Goal: Information Seeking & Learning: Learn about a topic

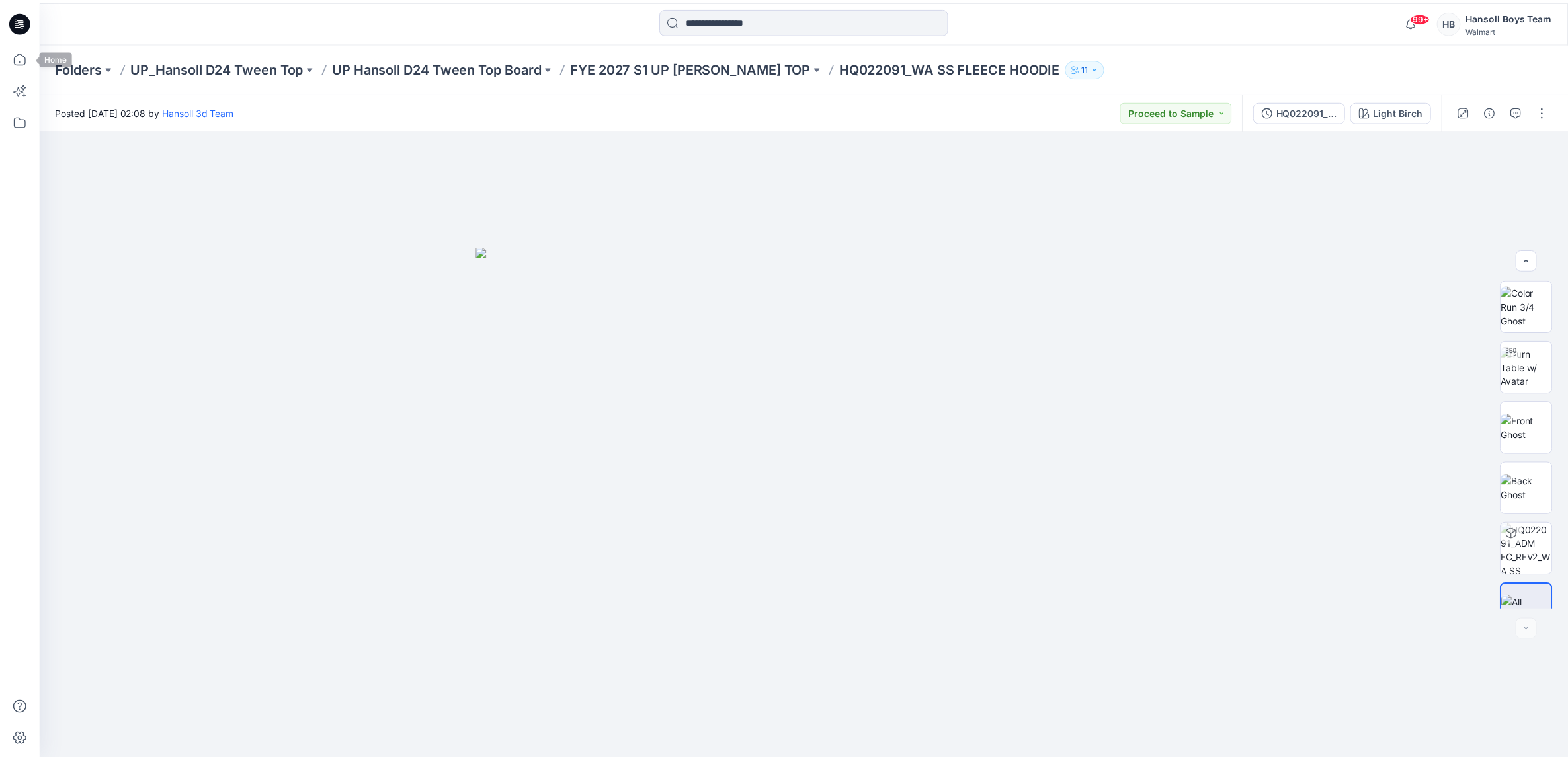
scroll to position [26, 0]
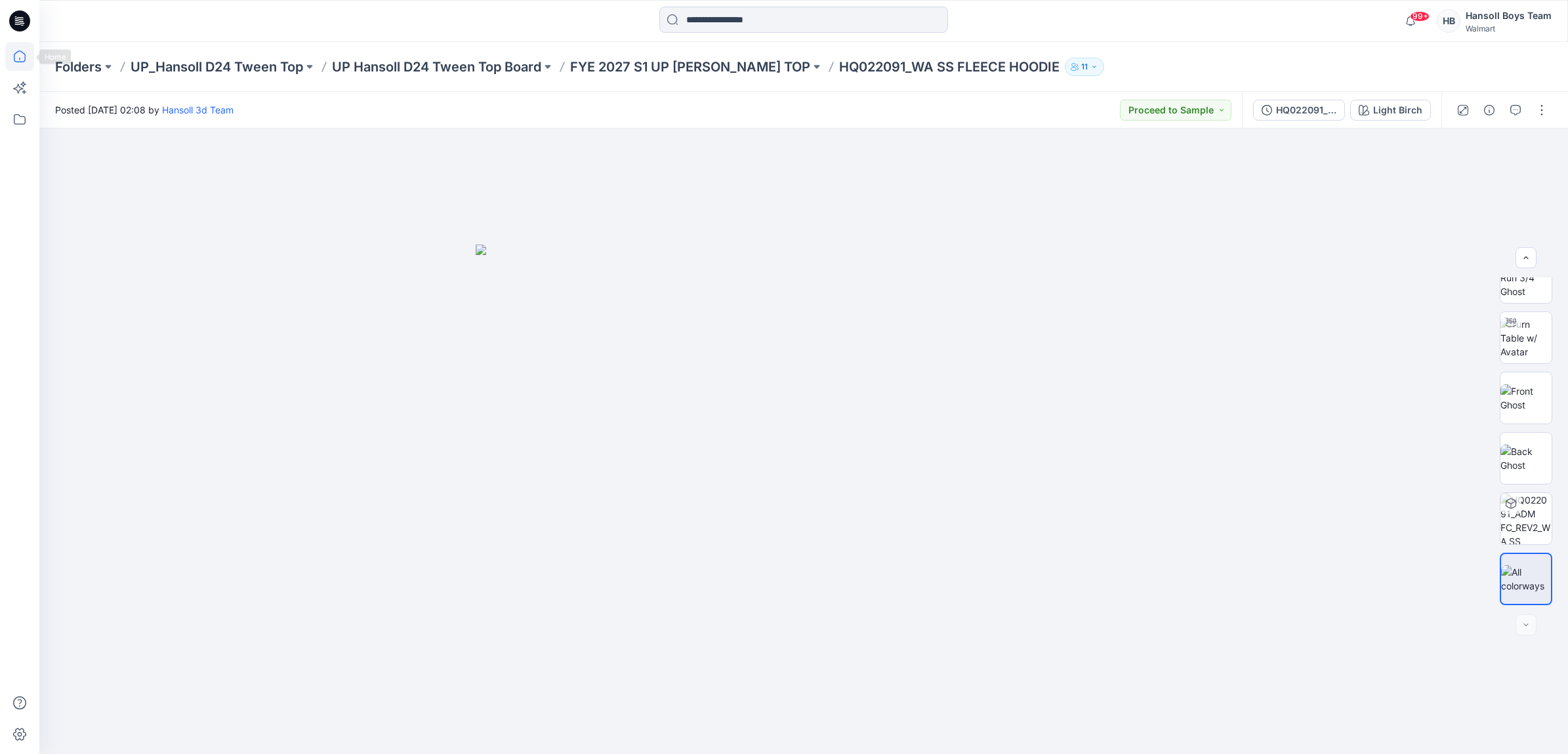
click at [33, 46] on icon at bounding box center [20, 56] width 29 height 29
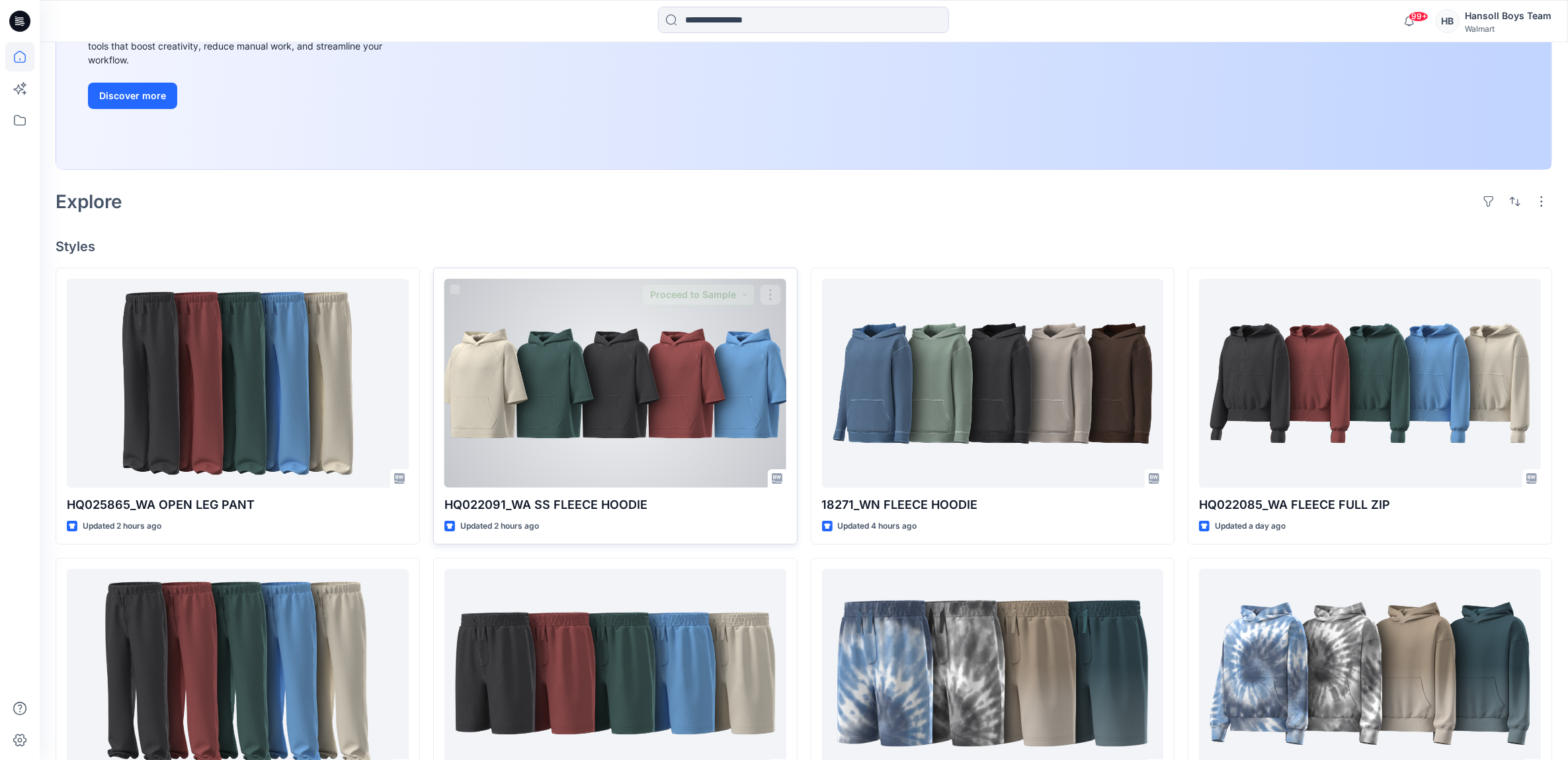
scroll to position [248, 0]
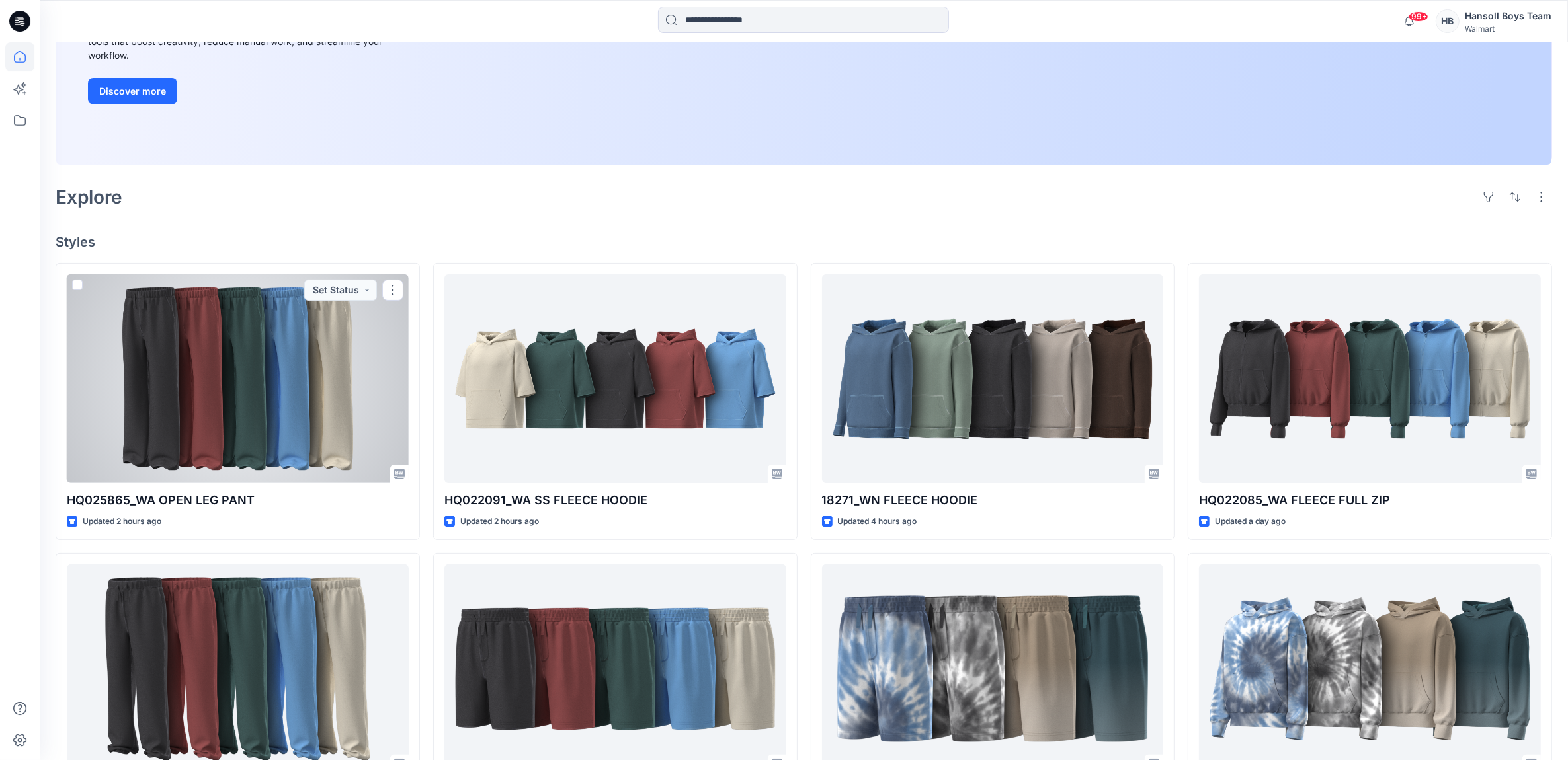
drag, startPoint x: 226, startPoint y: 436, endPoint x: 537, endPoint y: 443, distance: 311.1
click at [226, 438] on div at bounding box center [237, 379] width 342 height 210
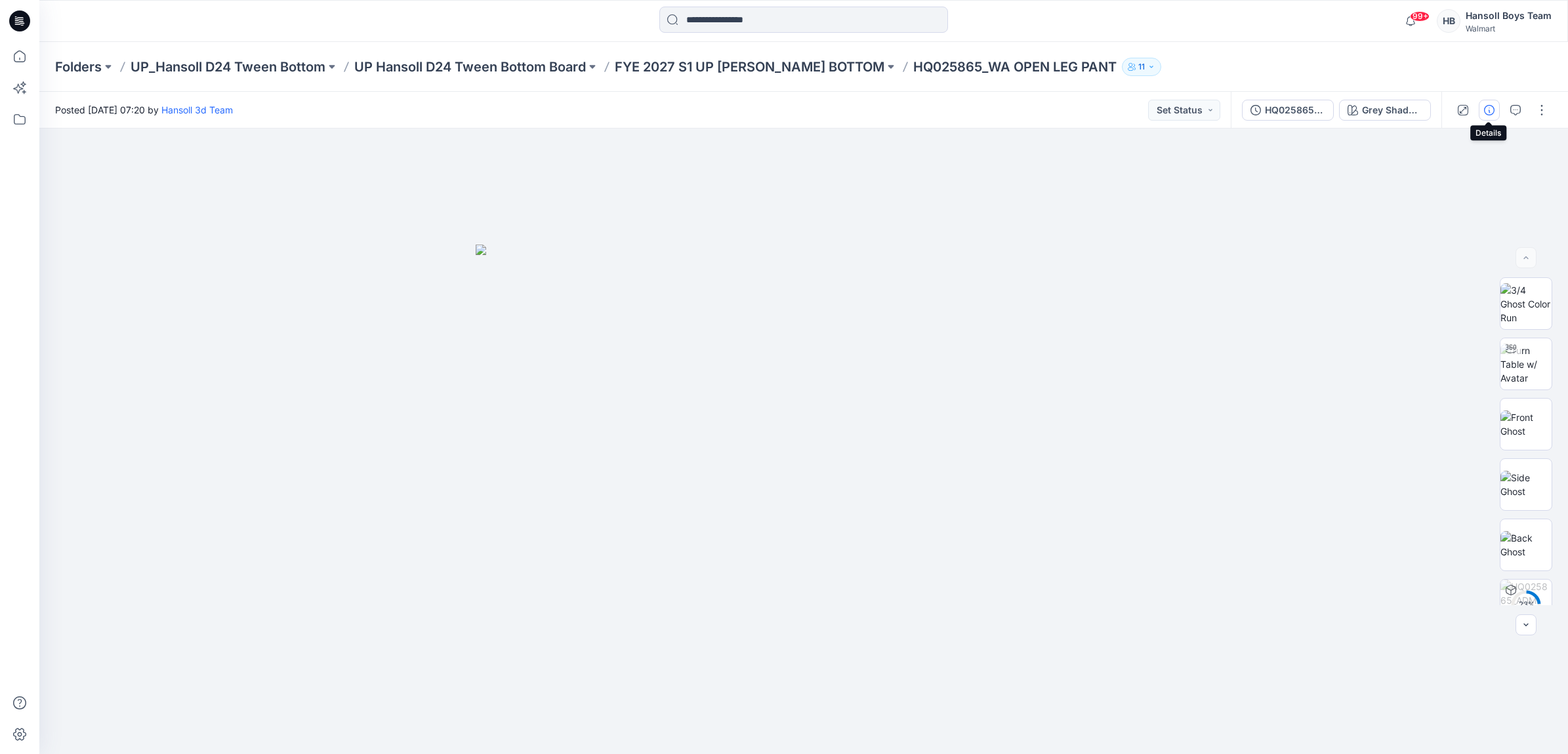
click at [1480, 116] on button "button" at bounding box center [1489, 111] width 21 height 21
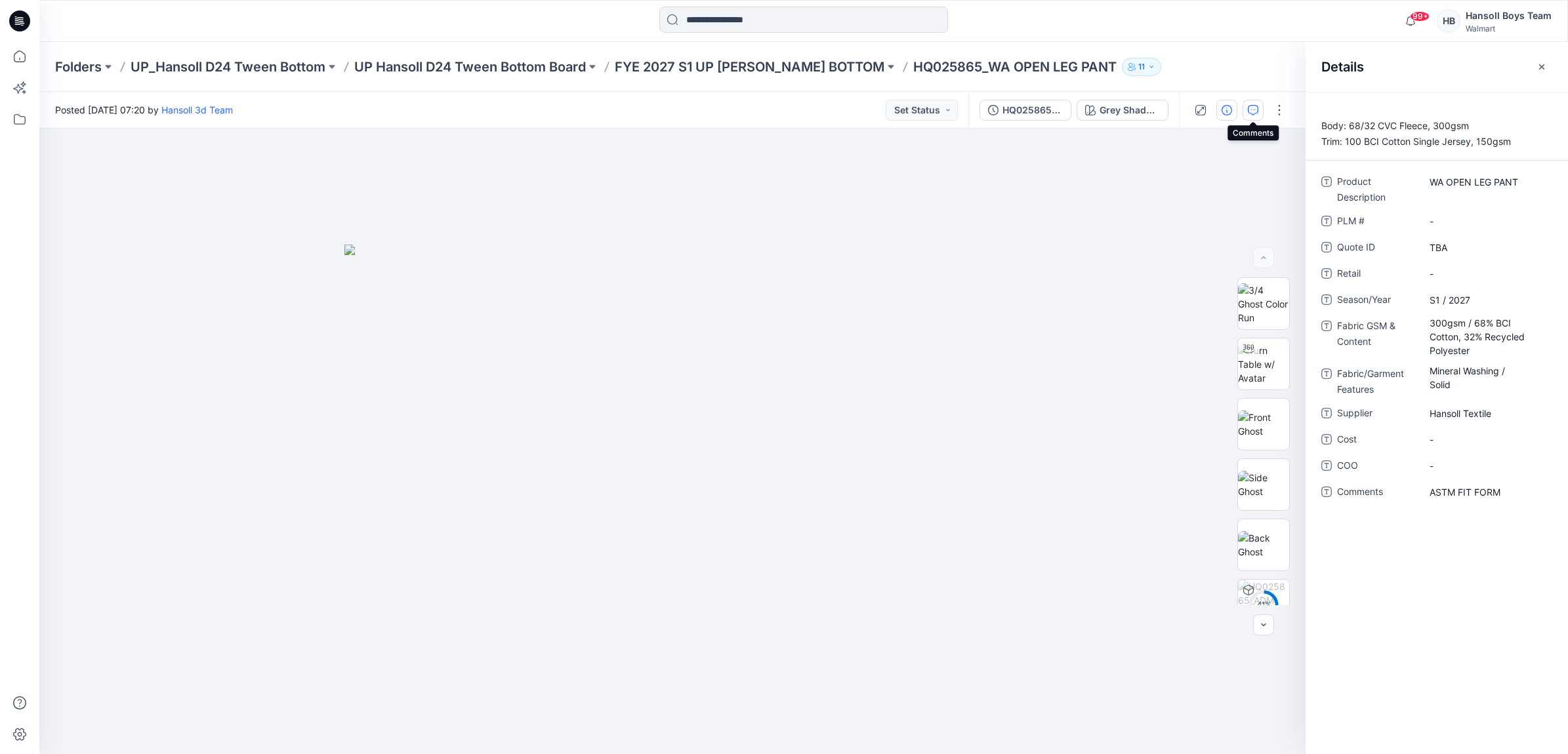
click at [1251, 112] on icon "button" at bounding box center [1253, 111] width 11 height 11
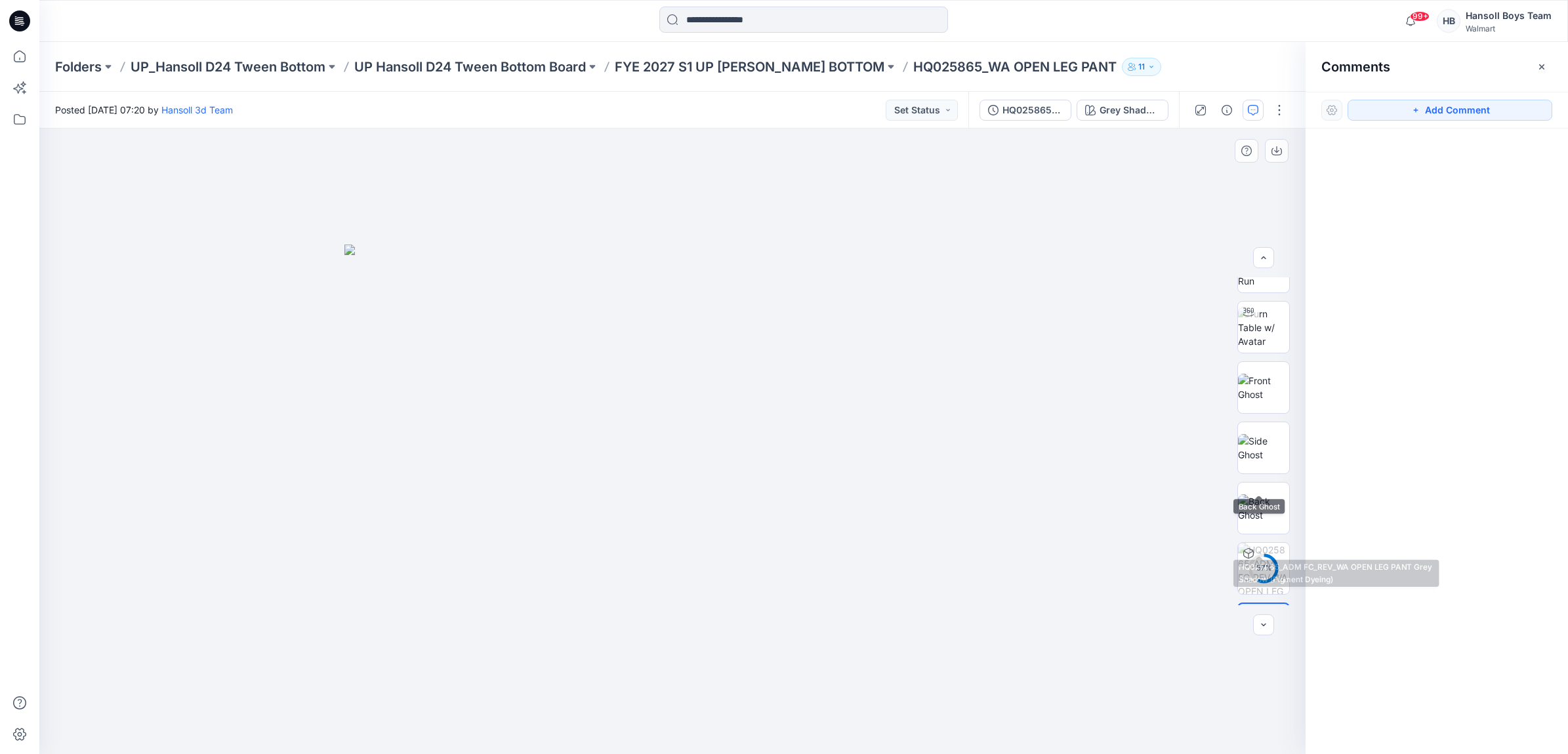
scroll to position [87, 0]
click at [1255, 578] on img at bounding box center [1264, 579] width 50 height 28
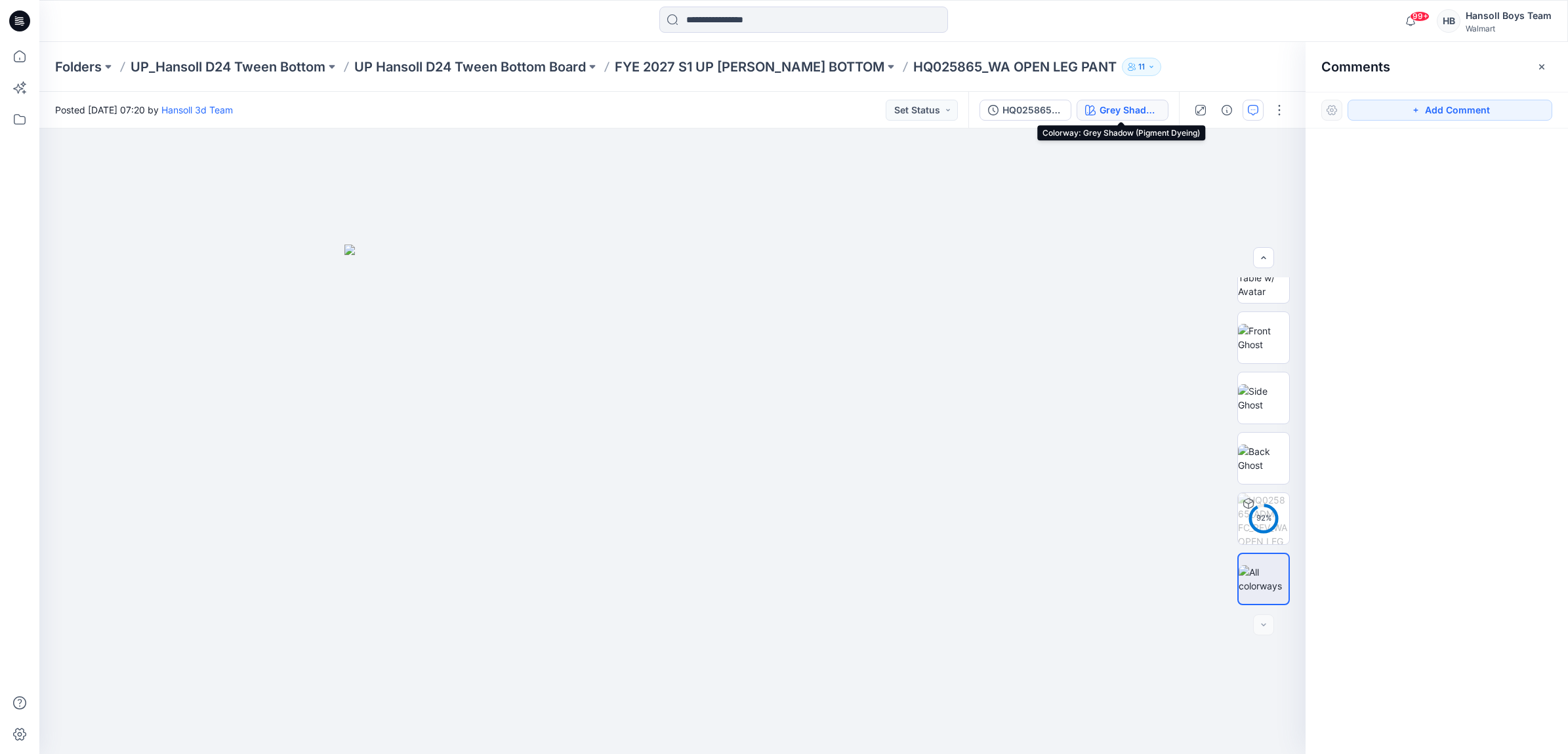
click at [1109, 110] on div "Grey Shadow (Pigment Dyeing)" at bounding box center [1130, 110] width 61 height 14
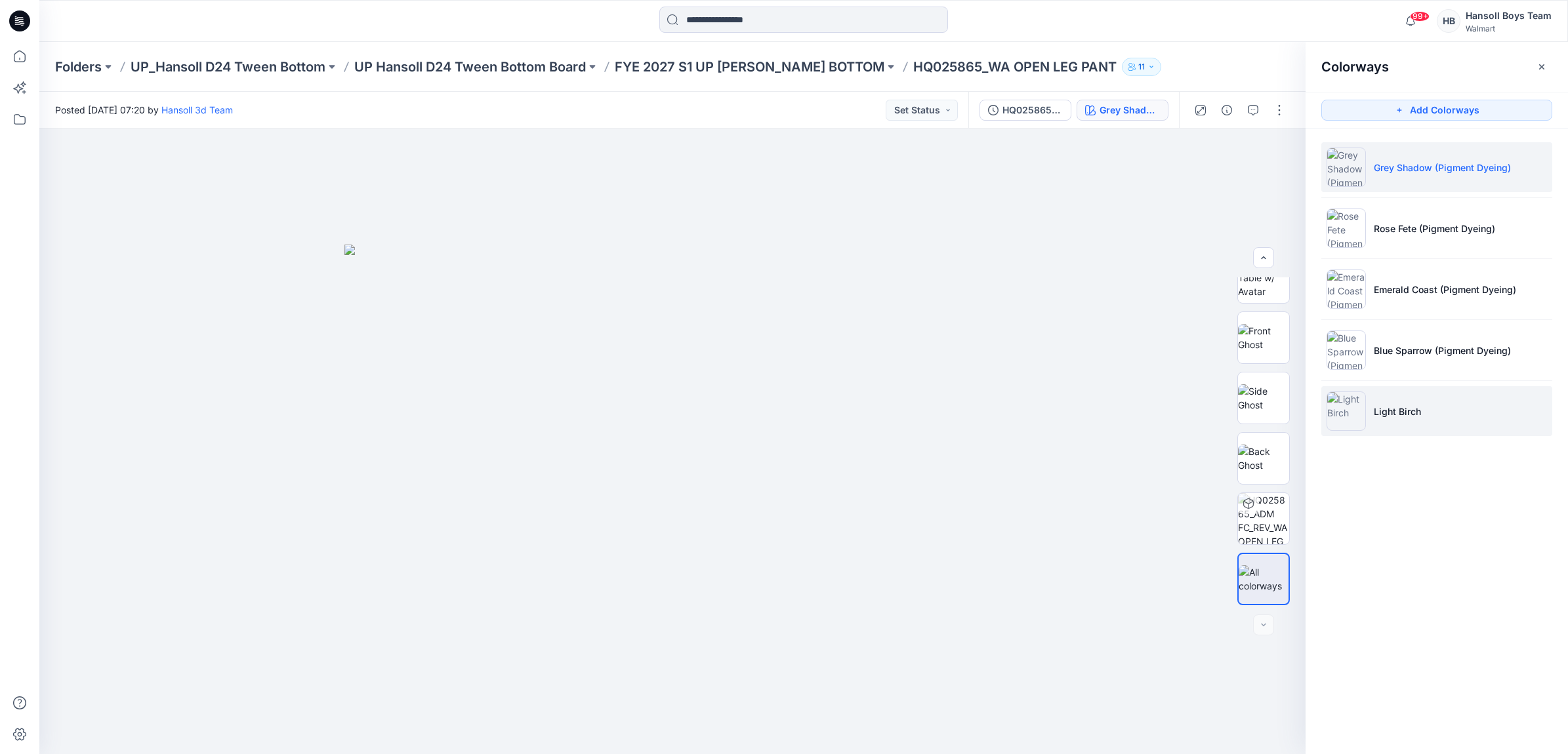
click at [1392, 394] on li "Light Birch" at bounding box center [1436, 411] width 231 height 50
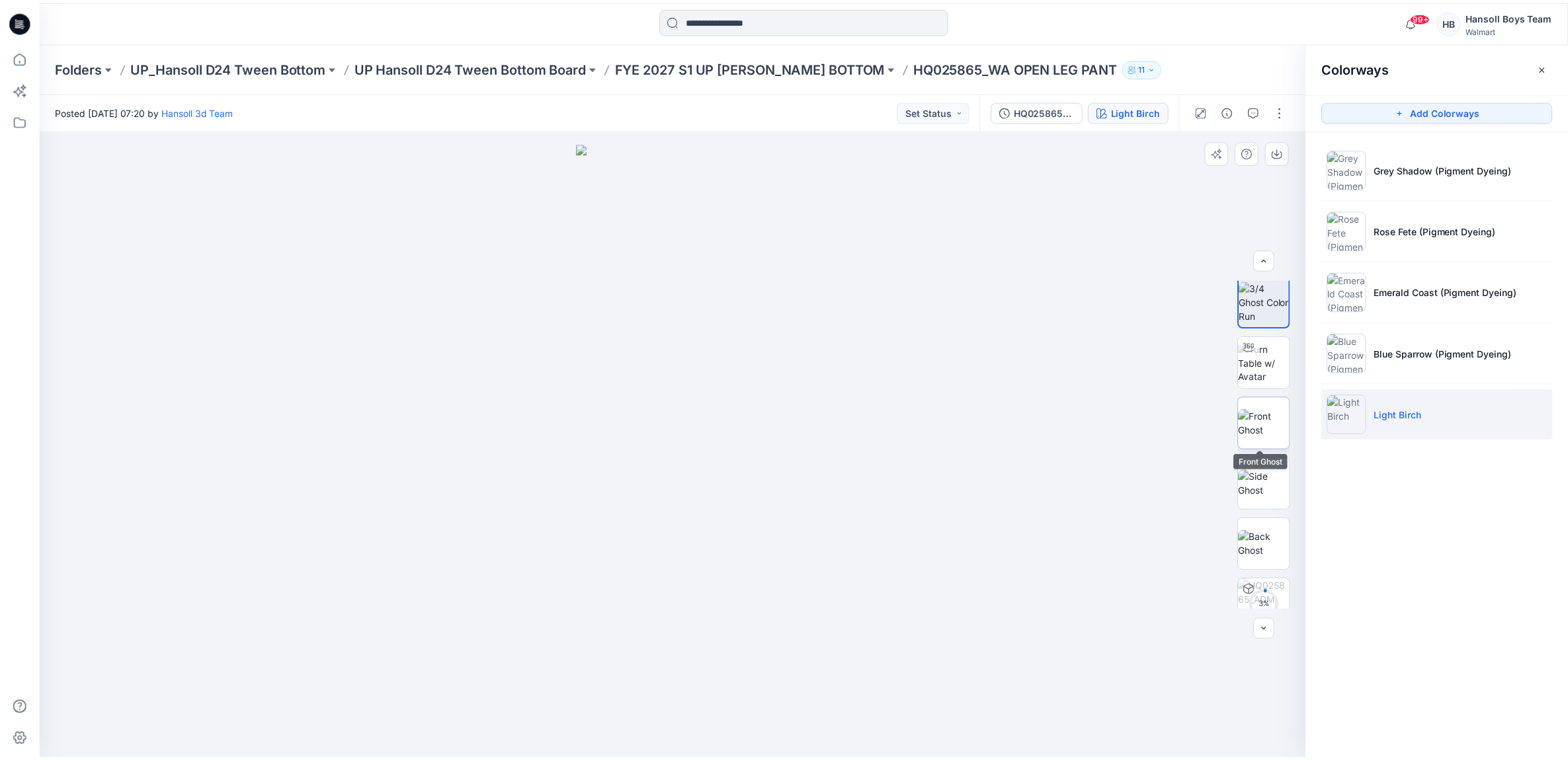
scroll to position [0, 0]
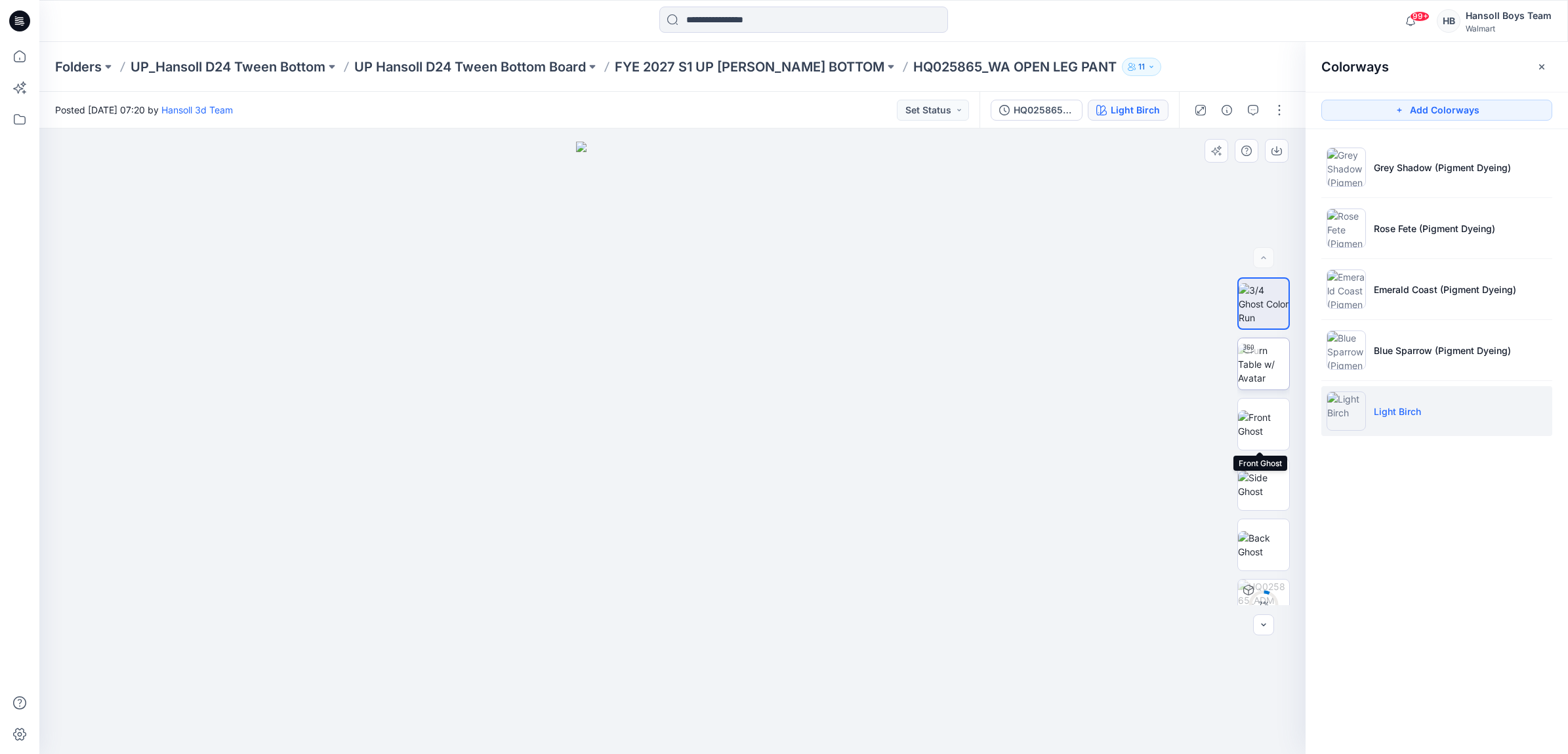
click at [1261, 364] on img at bounding box center [1263, 364] width 51 height 41
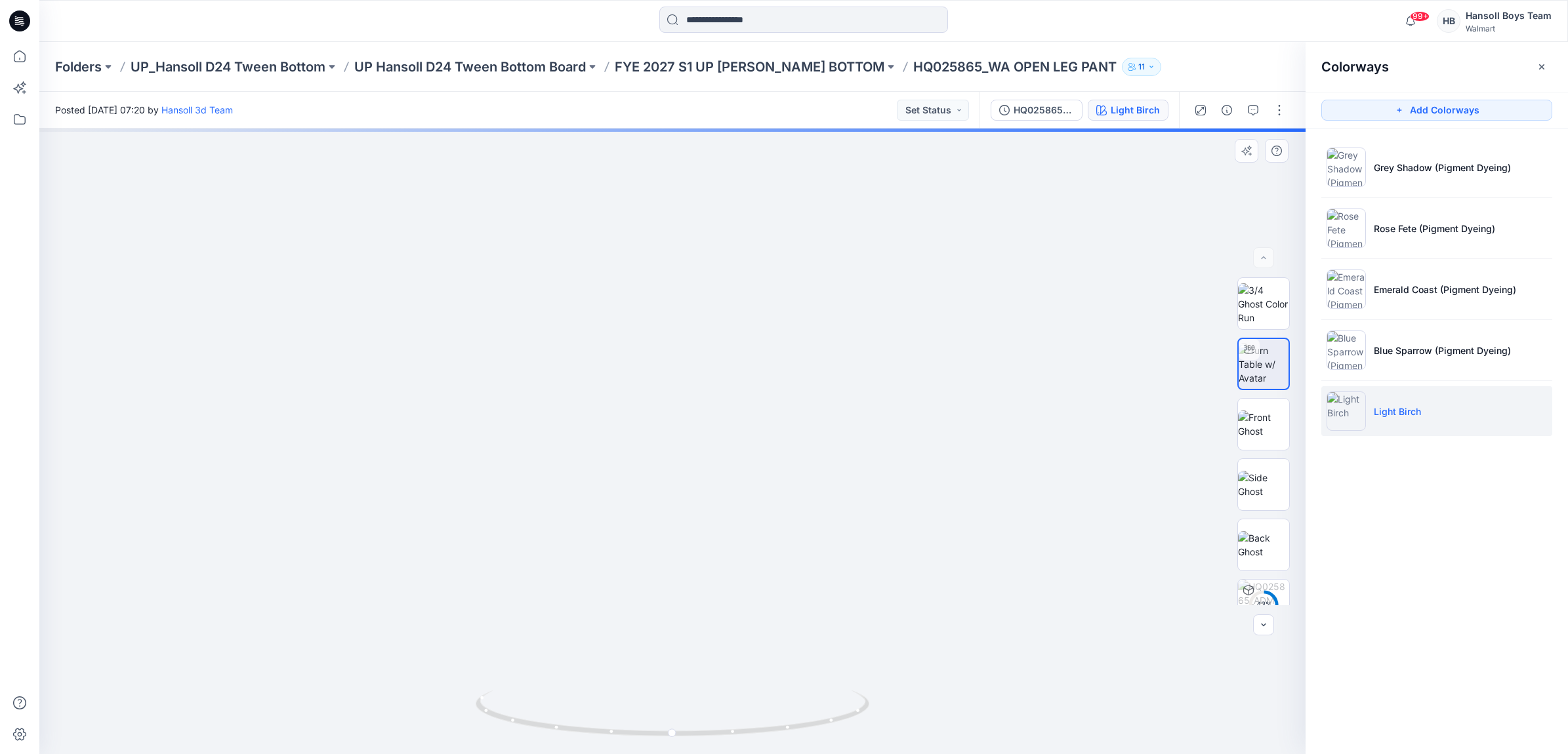
drag, startPoint x: 958, startPoint y: 535, endPoint x: 726, endPoint y: 749, distance: 315.6
drag, startPoint x: 689, startPoint y: 742, endPoint x: 745, endPoint y: 742, distance: 56.0
click at [745, 742] on div at bounding box center [672, 721] width 394 height 65
drag, startPoint x: 704, startPoint y: 742, endPoint x: 845, endPoint y: 725, distance: 142.0
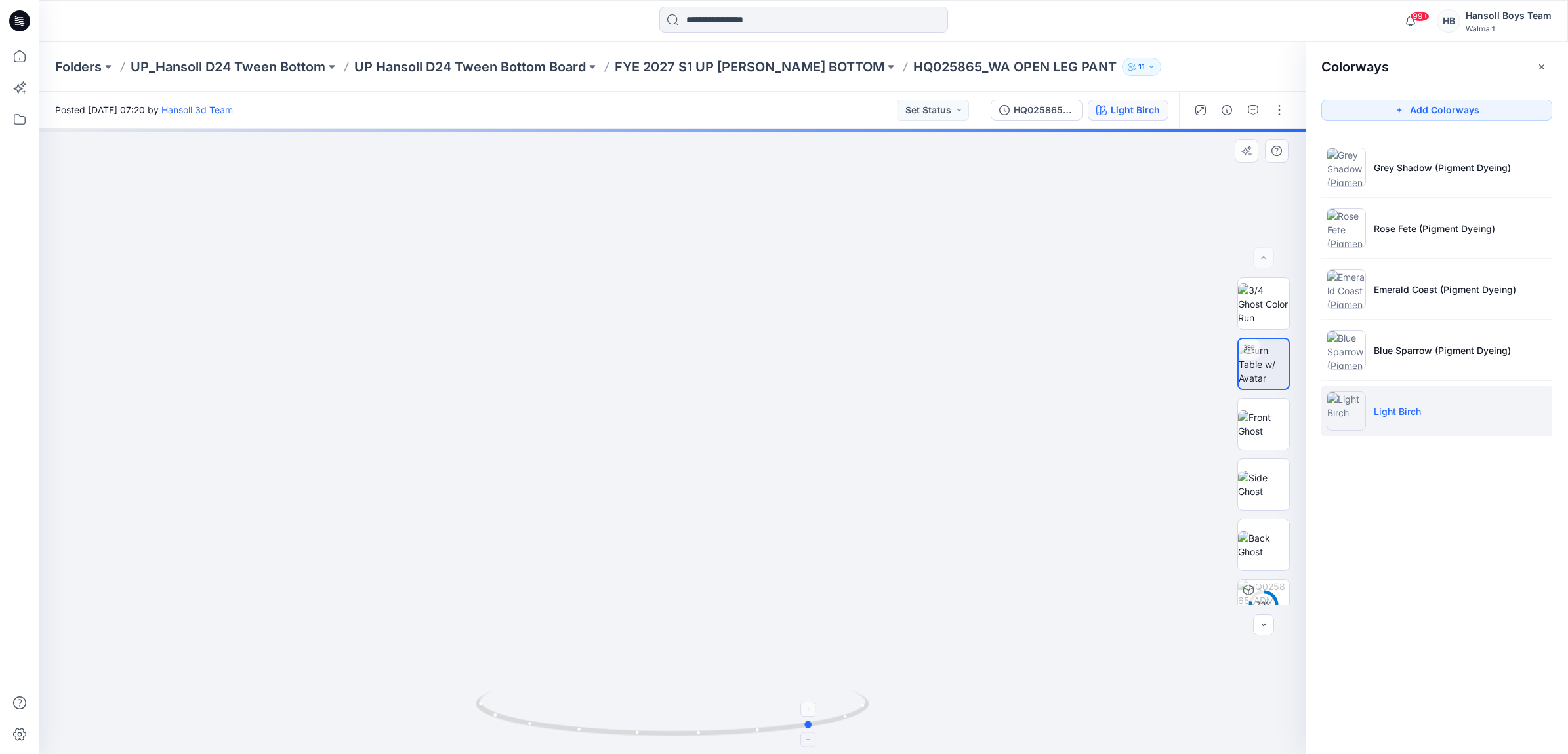
click at [845, 725] on div at bounding box center [672, 721] width 394 height 65
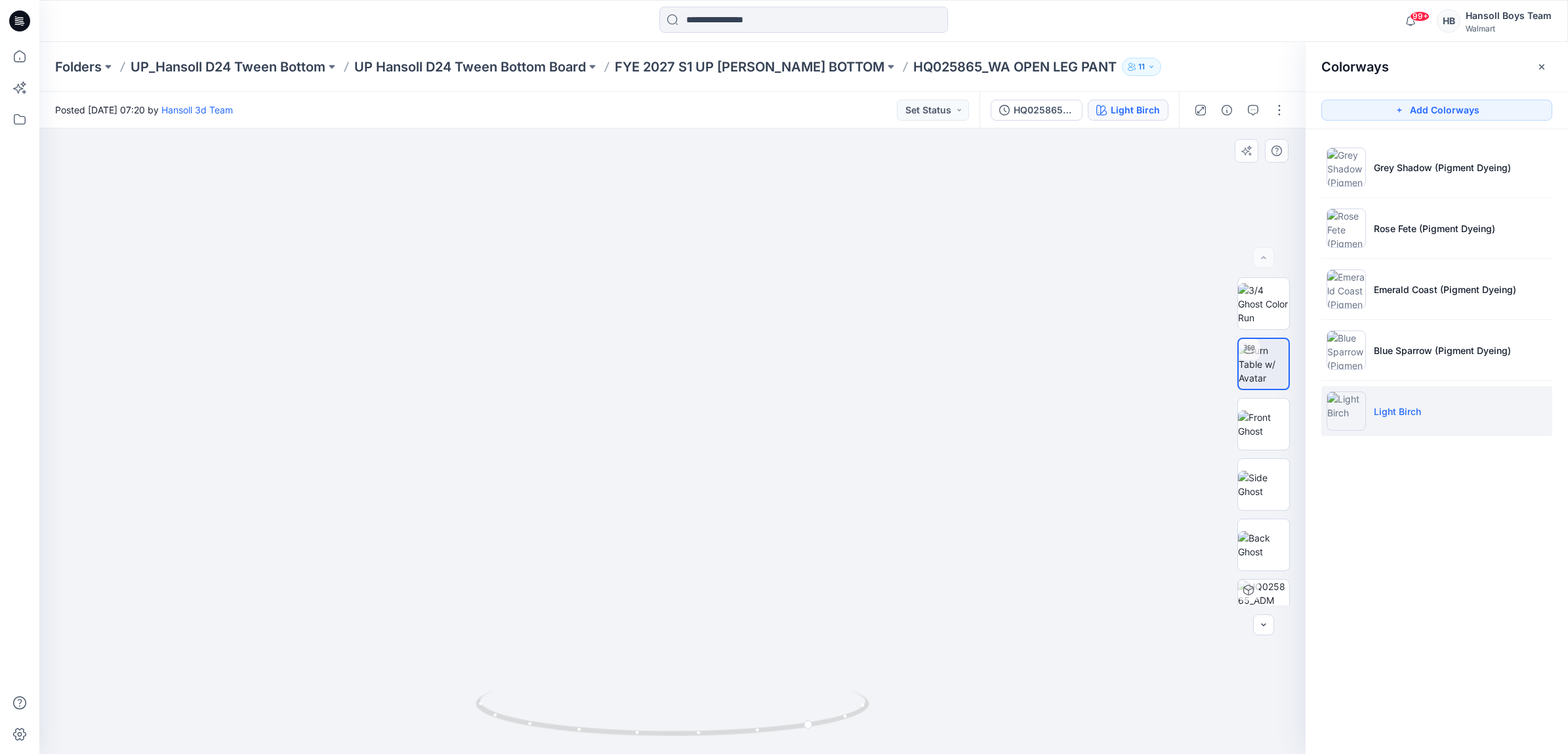
drag, startPoint x: 809, startPoint y: 512, endPoint x: 751, endPoint y: 523, distance: 59.0
drag, startPoint x: 703, startPoint y: 736, endPoint x: 1145, endPoint y: 673, distance: 446.5
click at [1145, 673] on div at bounding box center [672, 441] width 1266 height 626
drag, startPoint x: 771, startPoint y: 733, endPoint x: 887, endPoint y: 732, distance: 116.0
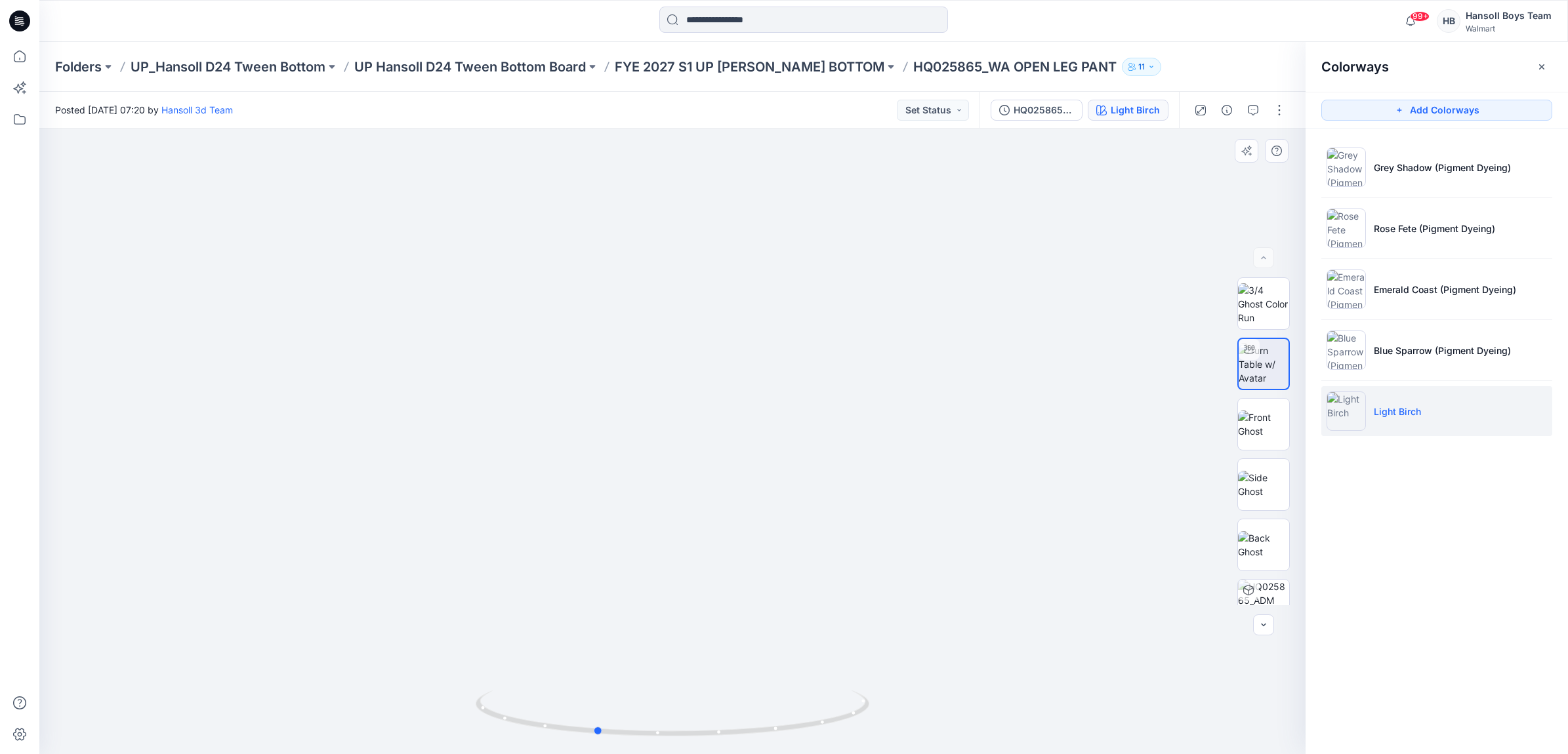
click at [887, 732] on div at bounding box center [672, 441] width 1266 height 626
click at [1390, 327] on li "Blue Sparrow (Pigment Dyeing)" at bounding box center [1436, 351] width 231 height 50
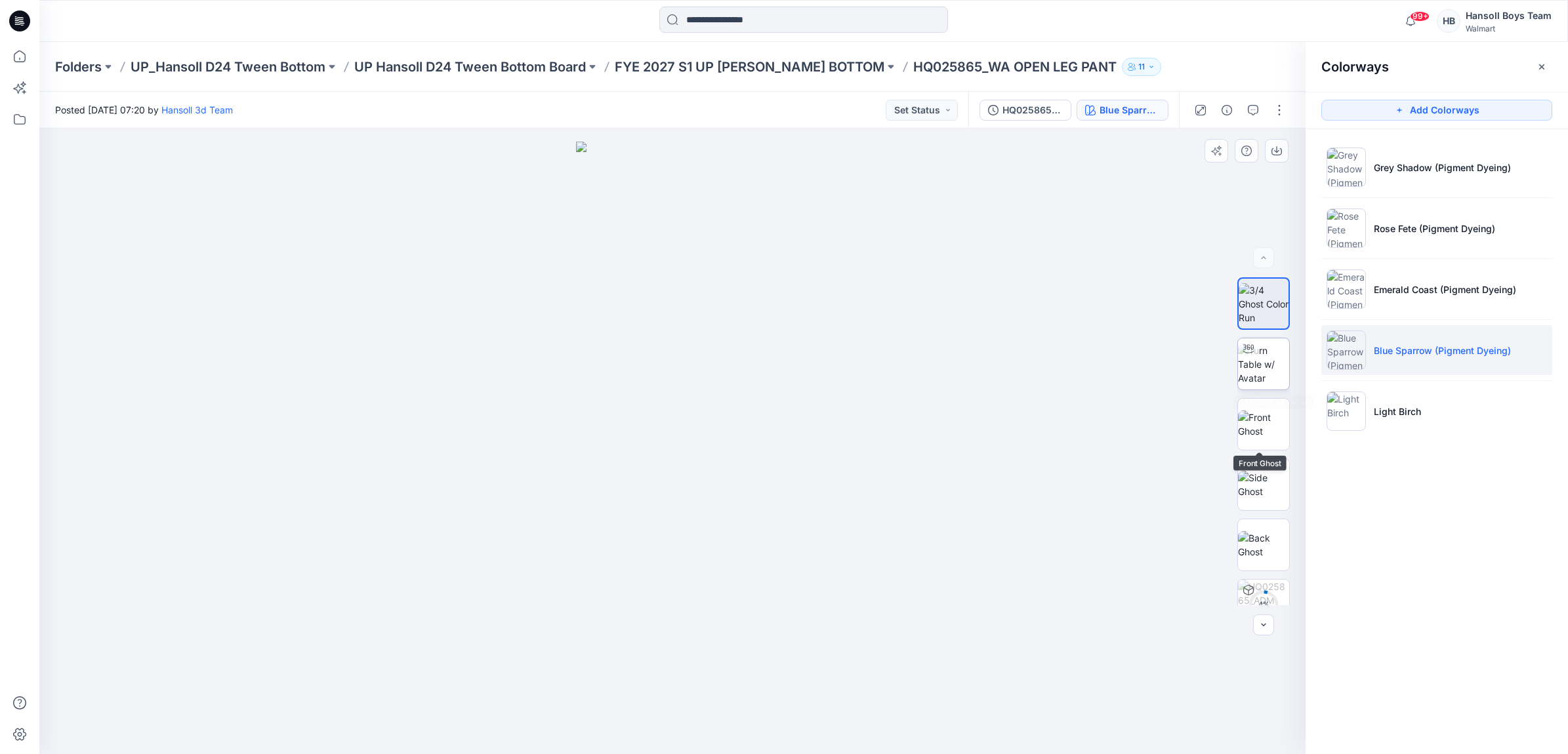
click at [1261, 358] on img at bounding box center [1263, 364] width 51 height 41
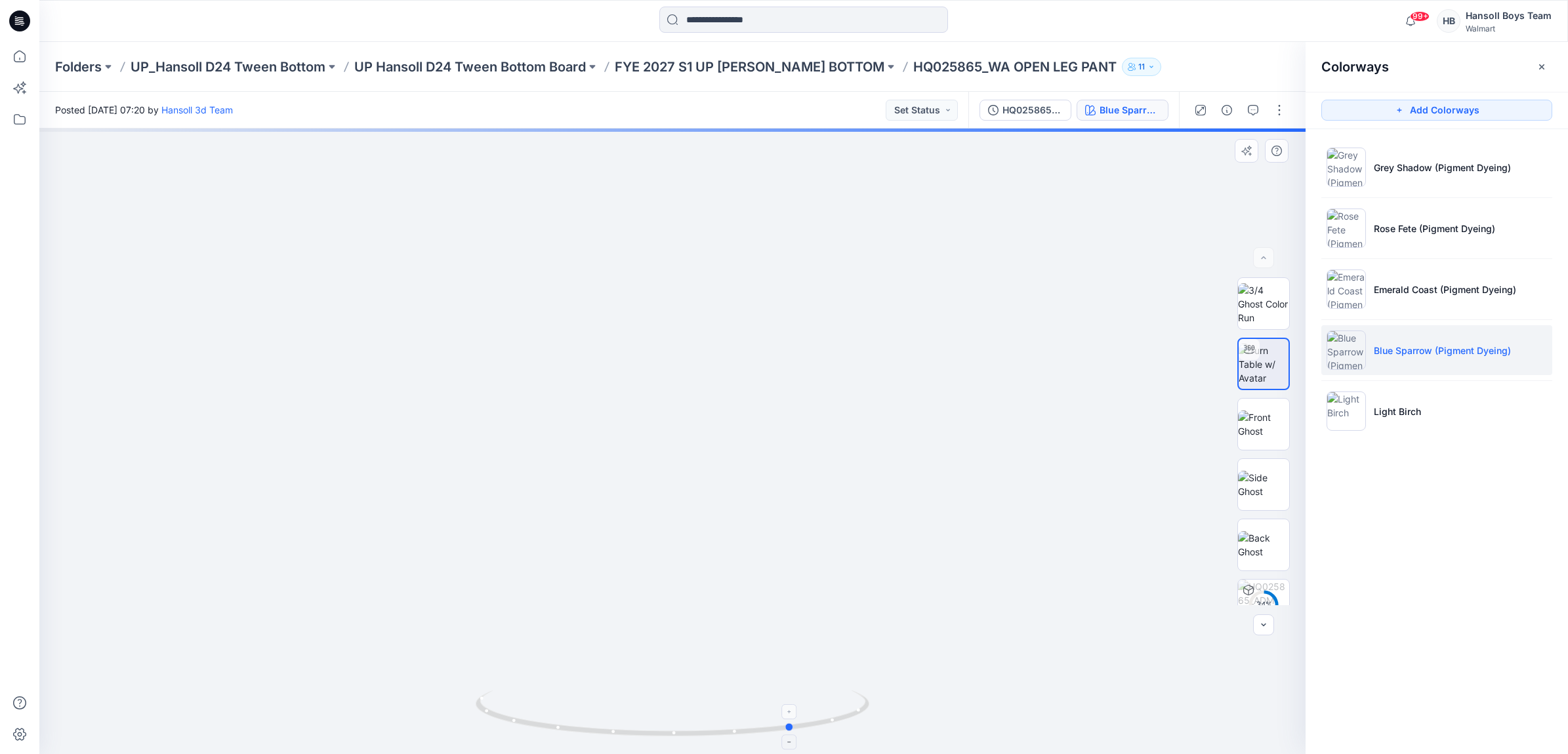
drag, startPoint x: 674, startPoint y: 739, endPoint x: 795, endPoint y: 733, distance: 121.1
click at [795, 733] on icon at bounding box center [674, 715] width 397 height 49
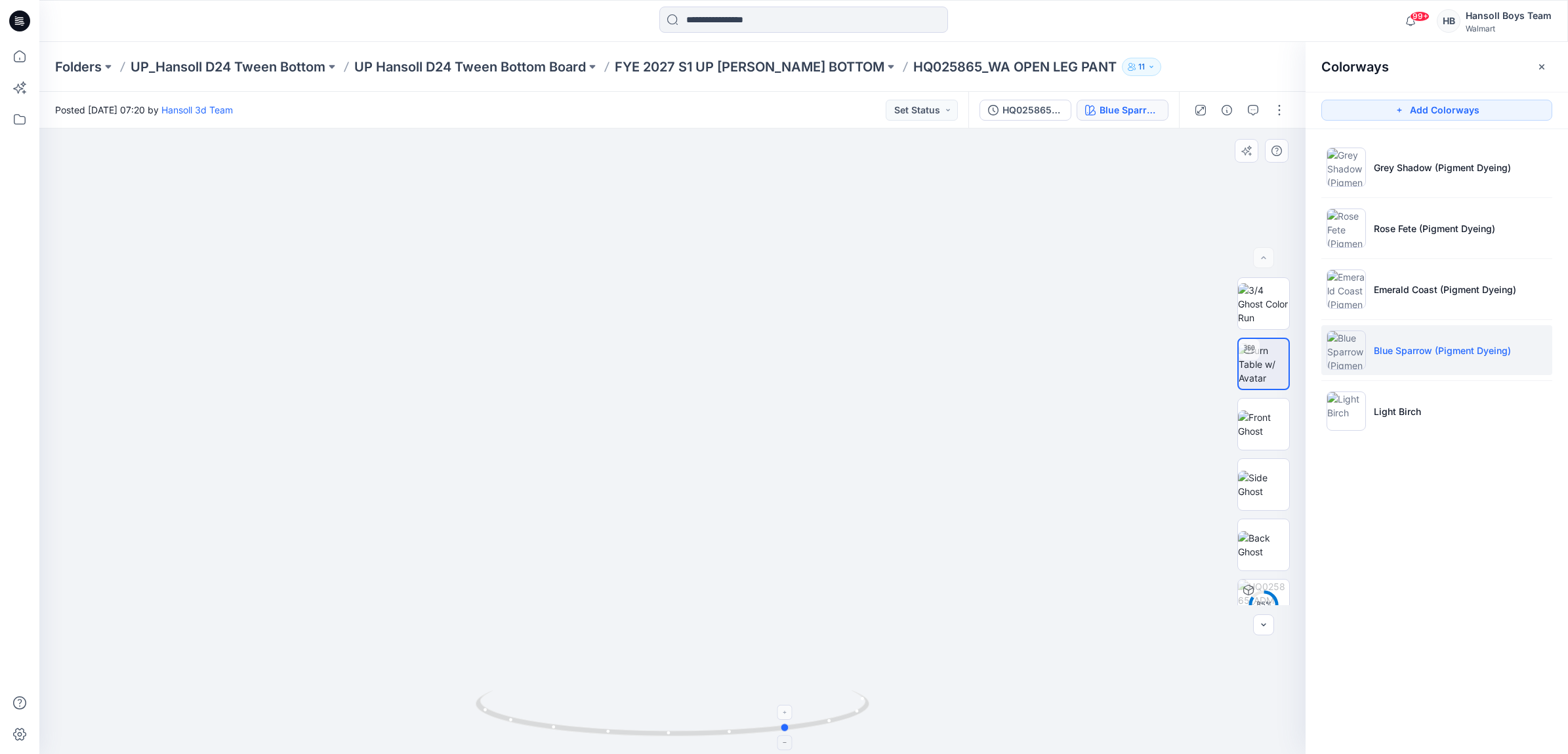
click at [794, 726] on icon at bounding box center [674, 715] width 397 height 49
click at [19, 54] on icon at bounding box center [20, 56] width 29 height 29
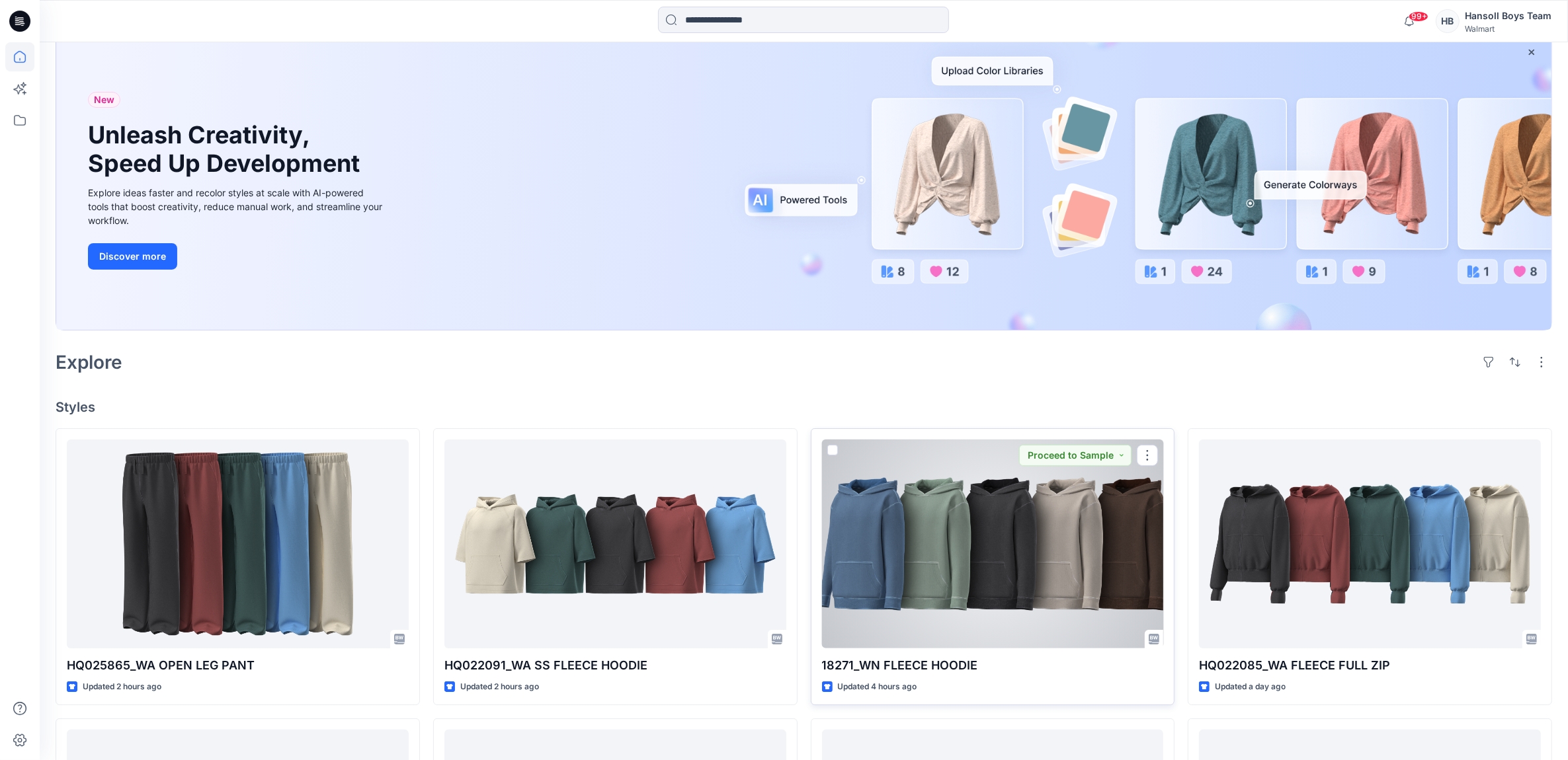
scroll to position [496, 0]
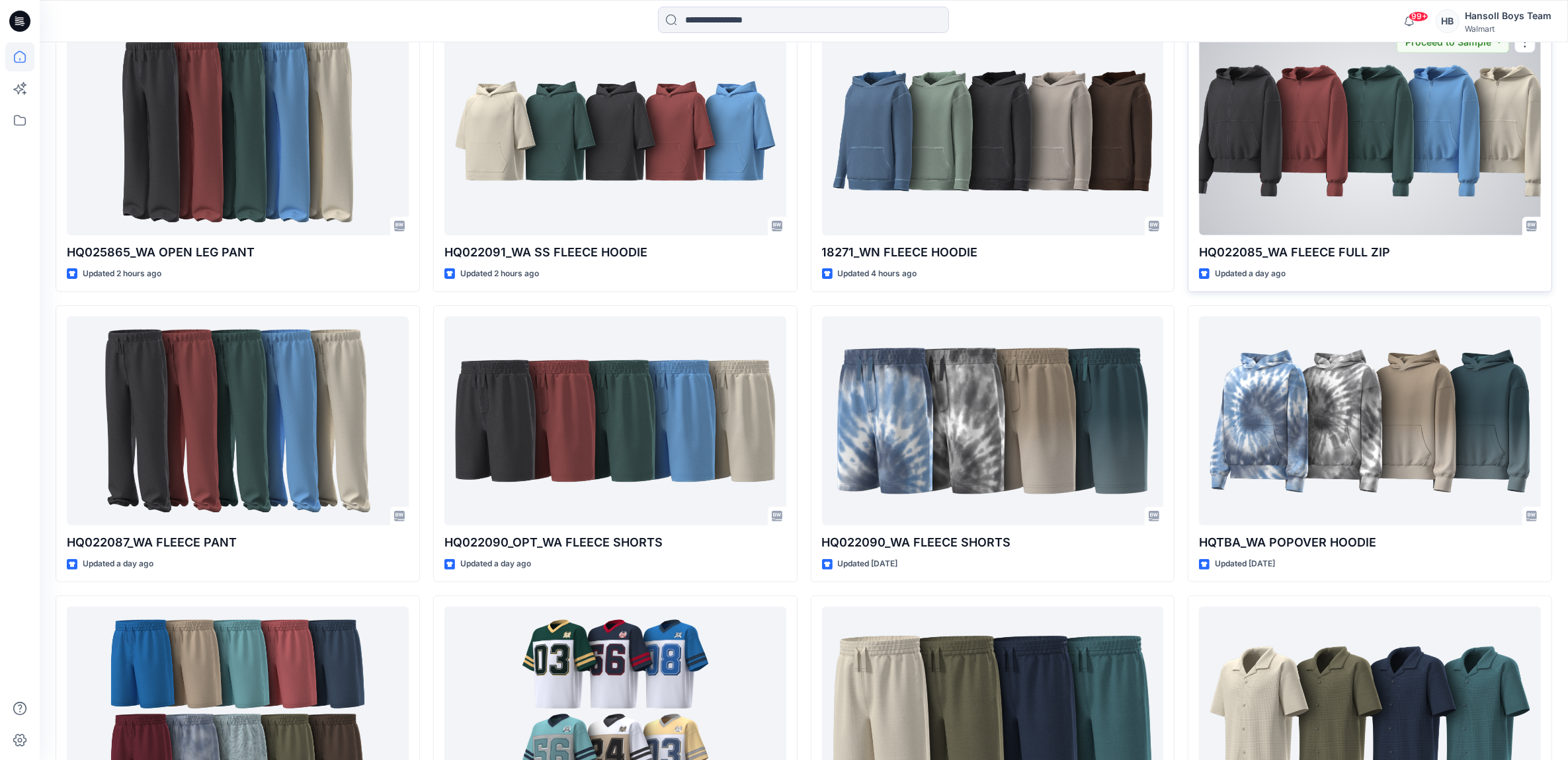
click at [1374, 139] on div at bounding box center [1370, 130] width 342 height 210
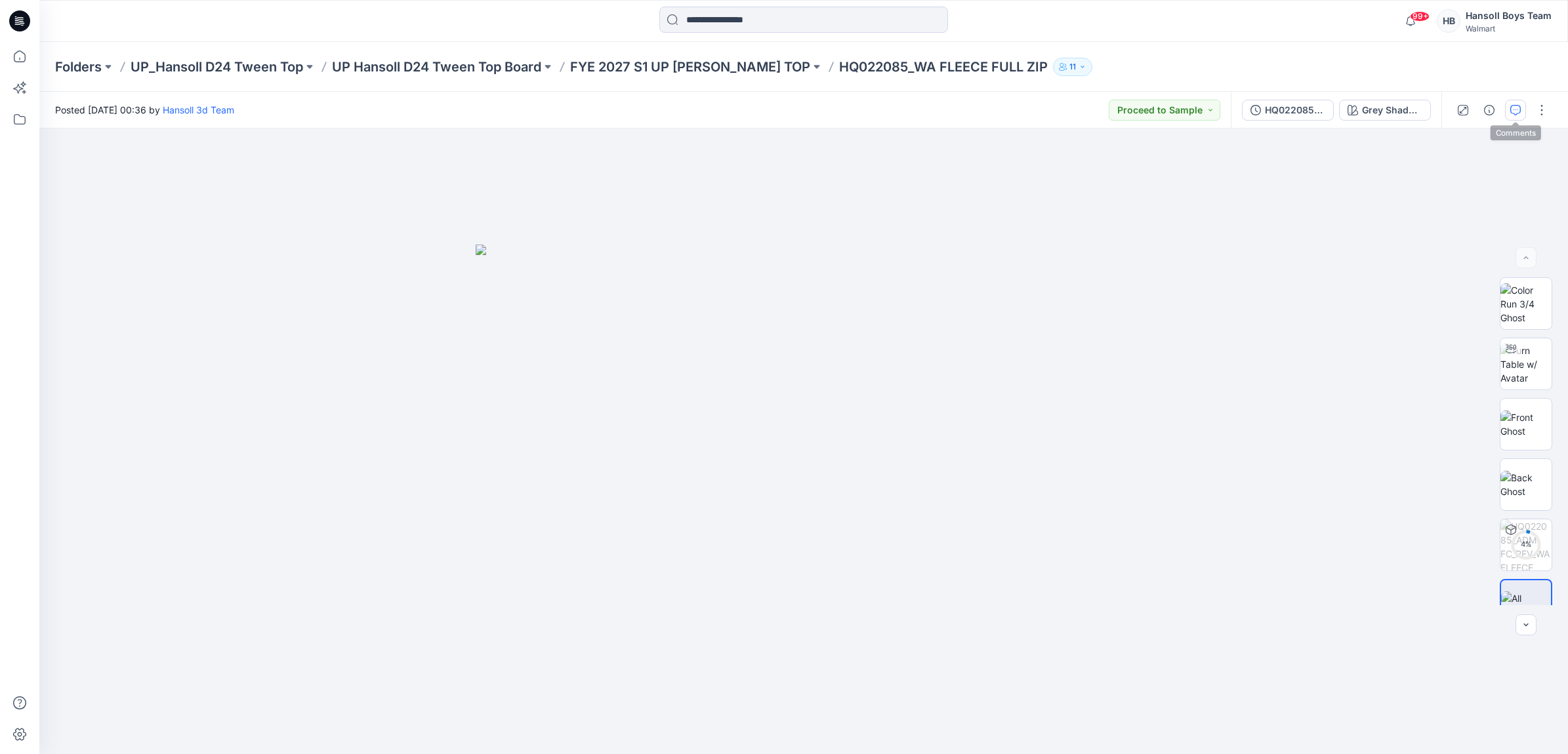
click at [1510, 108] on icon "button" at bounding box center [1515, 111] width 11 height 11
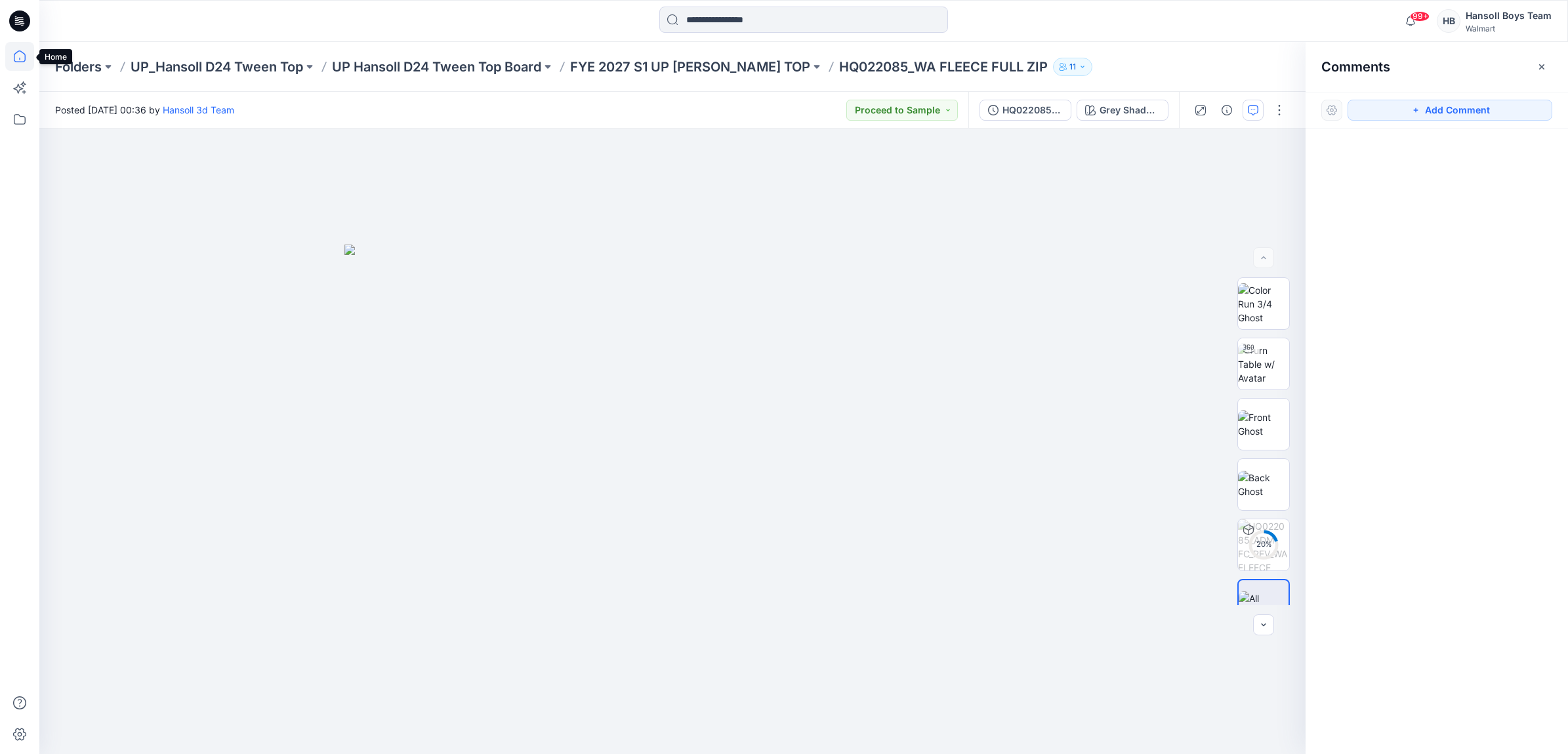
click at [15, 46] on icon at bounding box center [20, 56] width 29 height 29
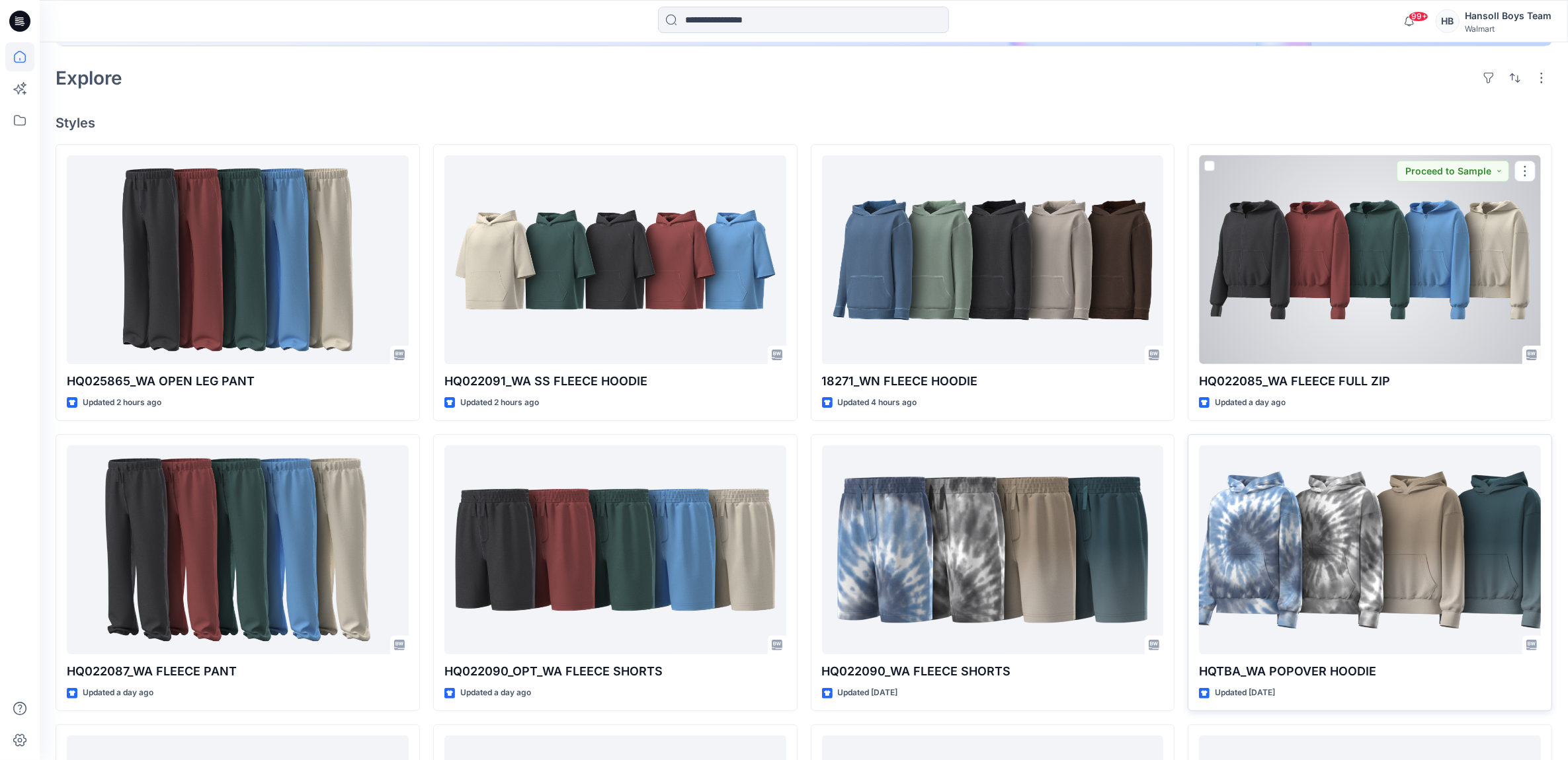
scroll to position [413, 0]
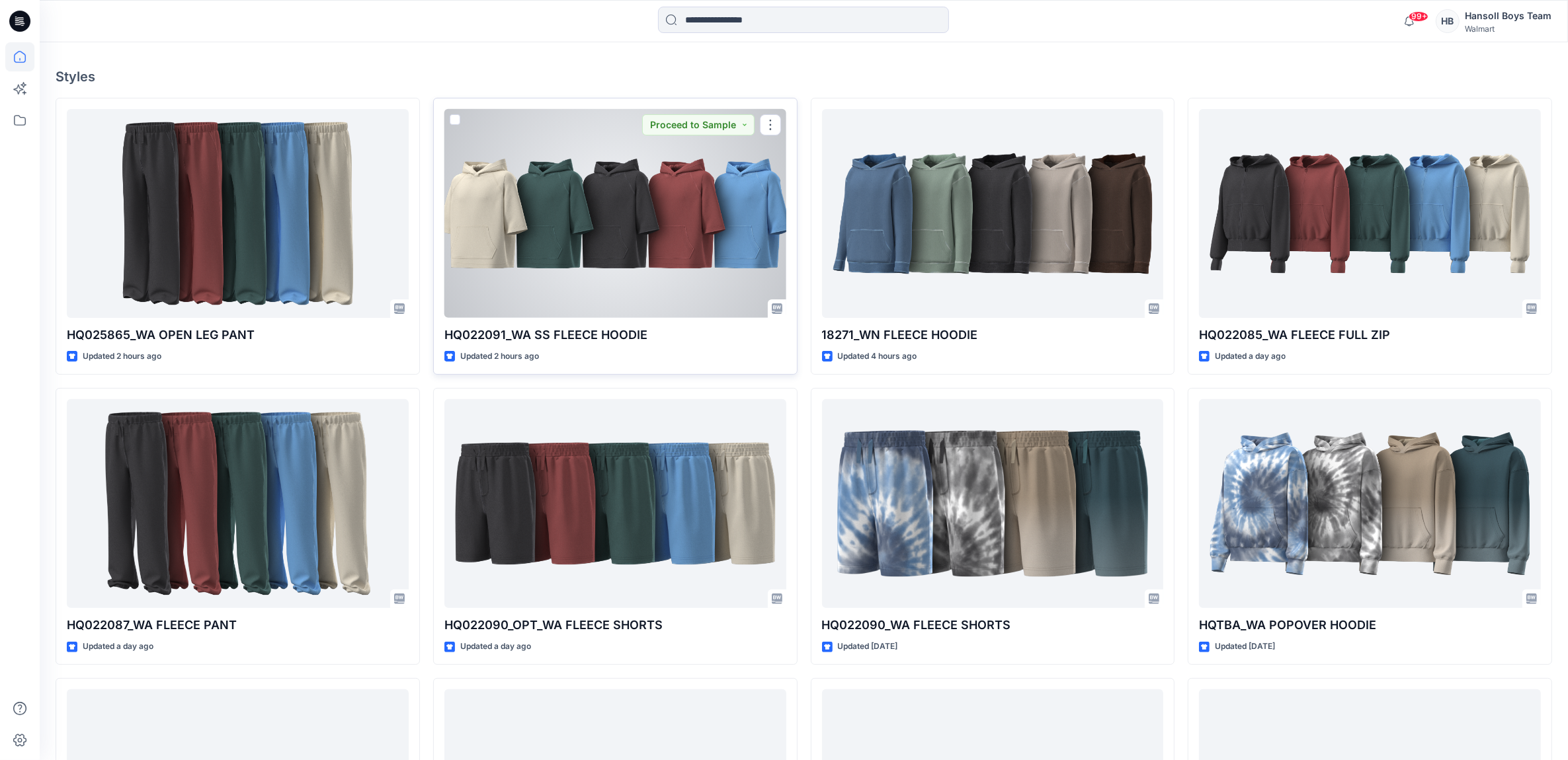
click at [585, 231] on div at bounding box center [615, 213] width 342 height 210
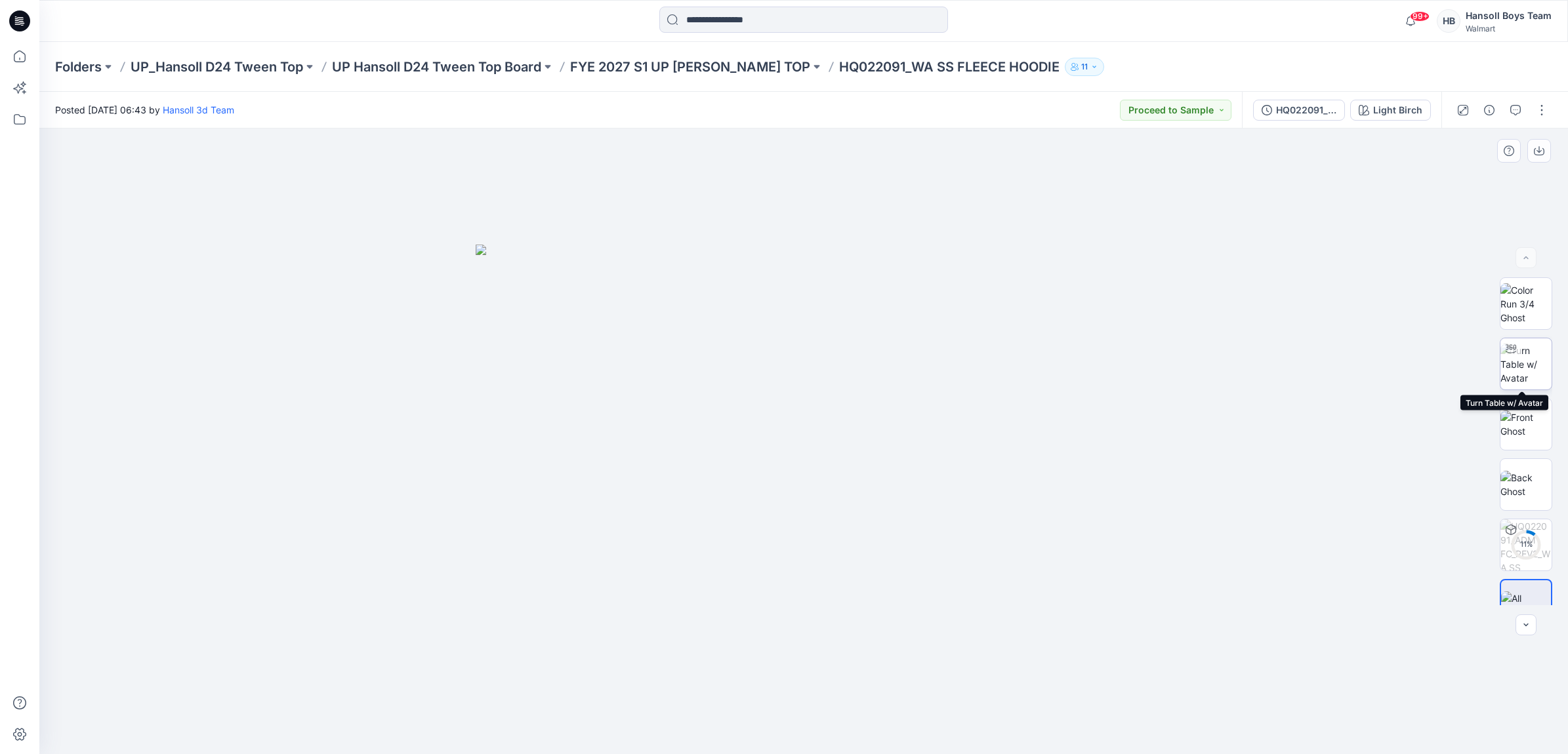
click at [1527, 378] on img at bounding box center [1525, 364] width 51 height 41
